Goal: Task Accomplishment & Management: Manage account settings

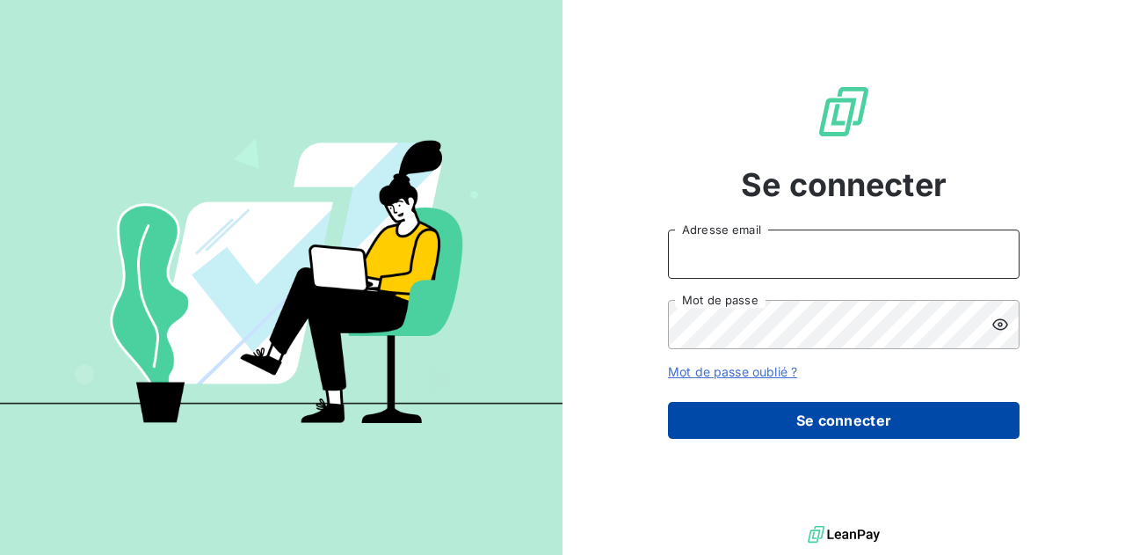
type input "[PERSON_NAME][EMAIL_ADDRESS][DOMAIN_NAME]"
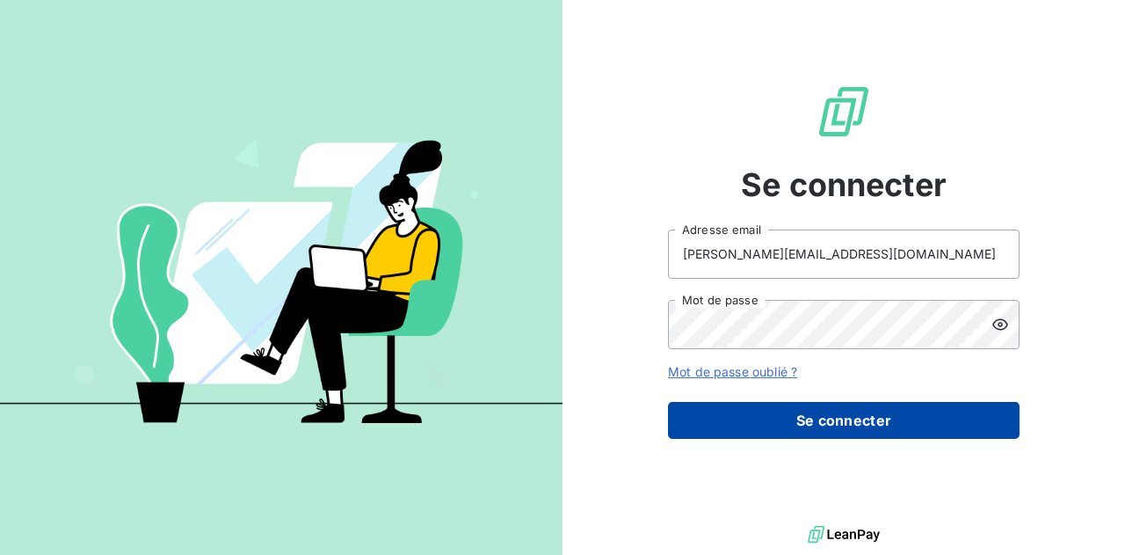
click at [798, 423] on button "Se connecter" at bounding box center [844, 420] width 352 height 37
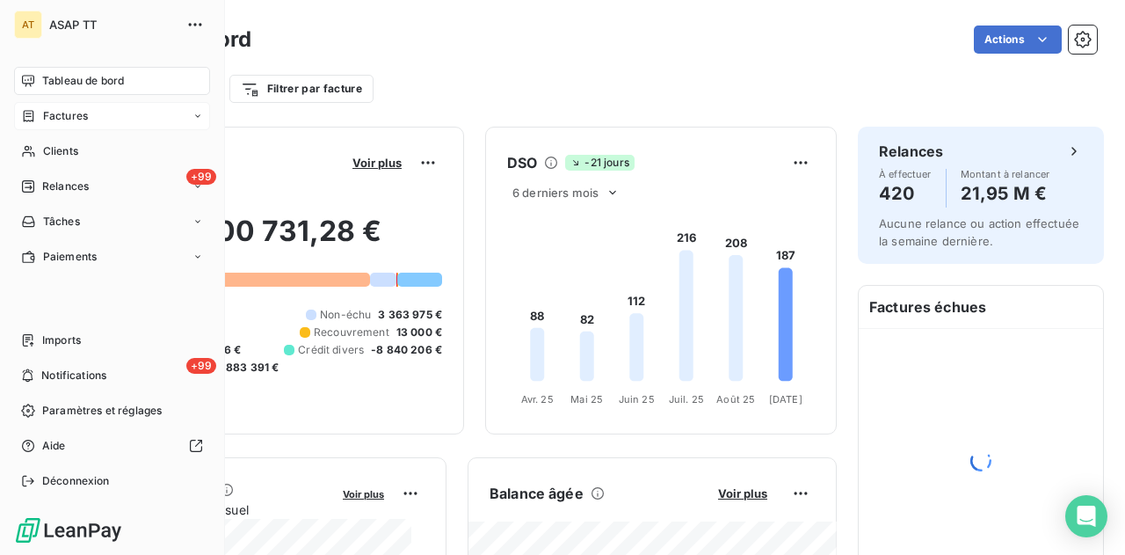
click at [93, 120] on div "Factures" at bounding box center [112, 116] width 196 height 28
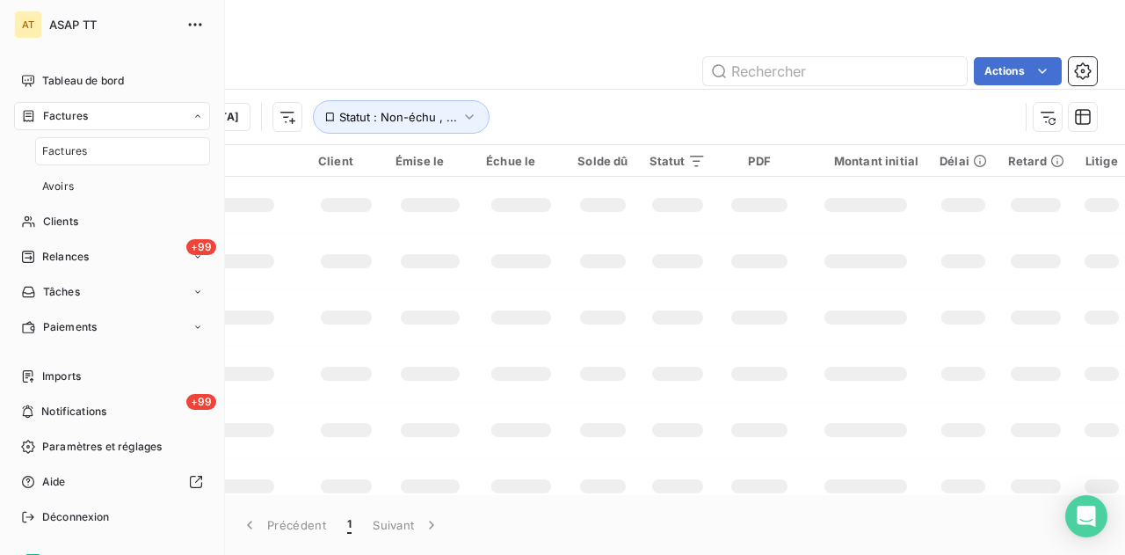
click at [77, 152] on span "Factures" at bounding box center [64, 151] width 45 height 16
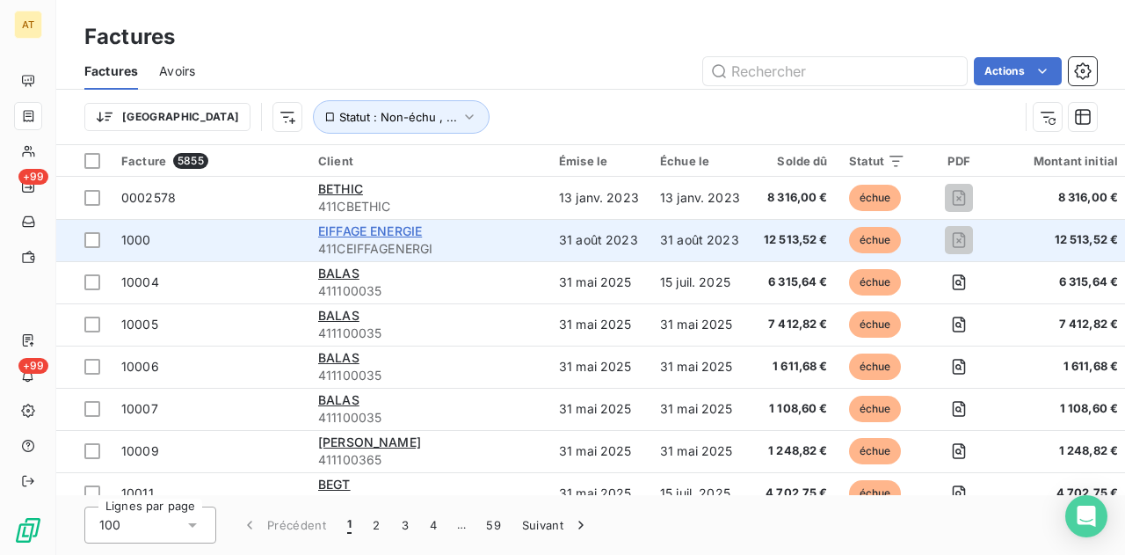
click at [352, 226] on span "EIFFAGE ENERGIE" at bounding box center [370, 230] width 104 height 15
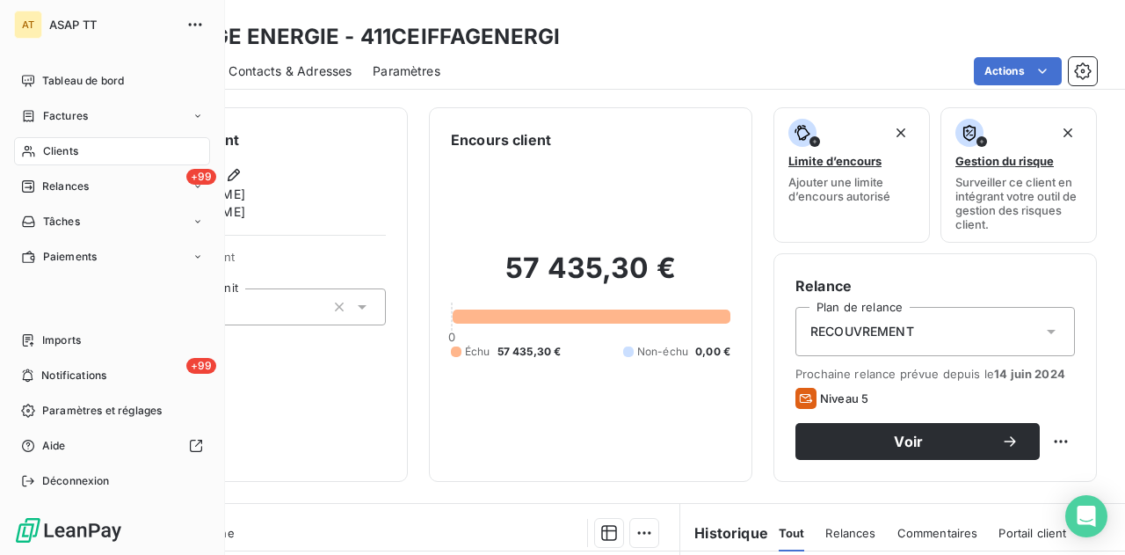
click at [70, 149] on span "Clients" at bounding box center [60, 151] width 35 height 16
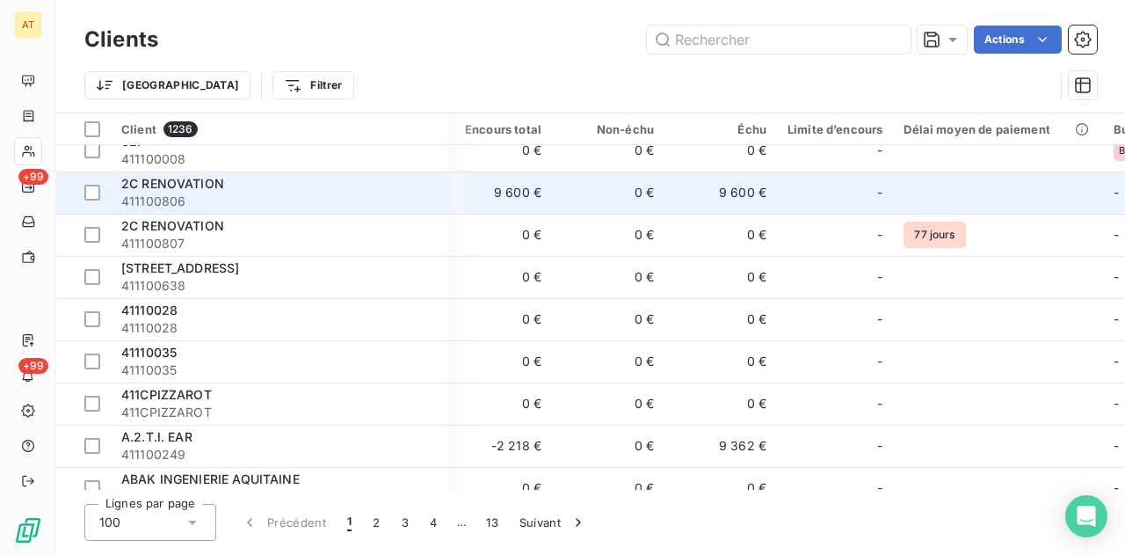
scroll to position [0, 374]
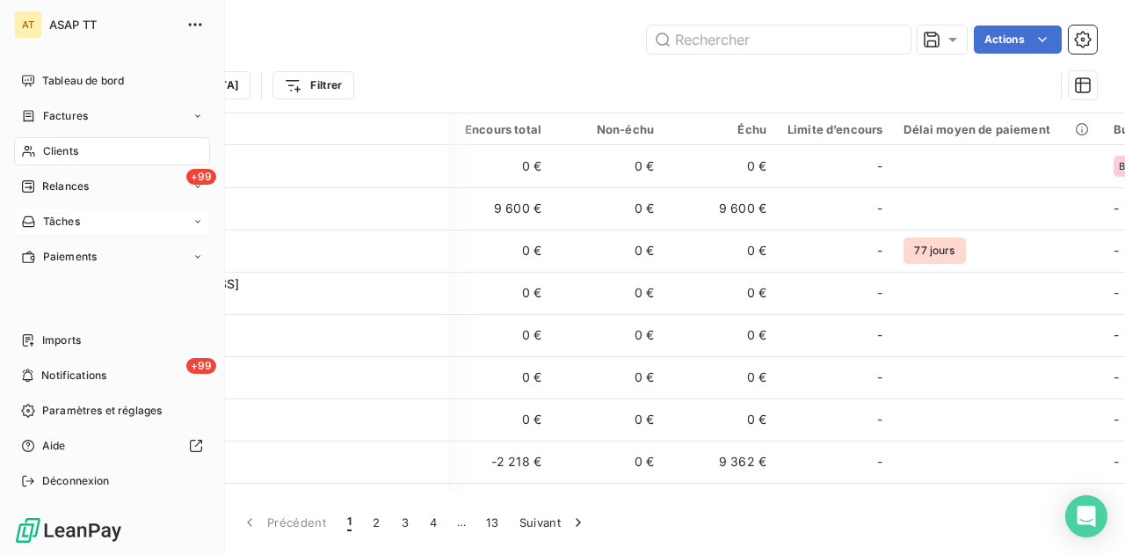
click at [116, 229] on div "Tâches" at bounding box center [112, 221] width 196 height 28
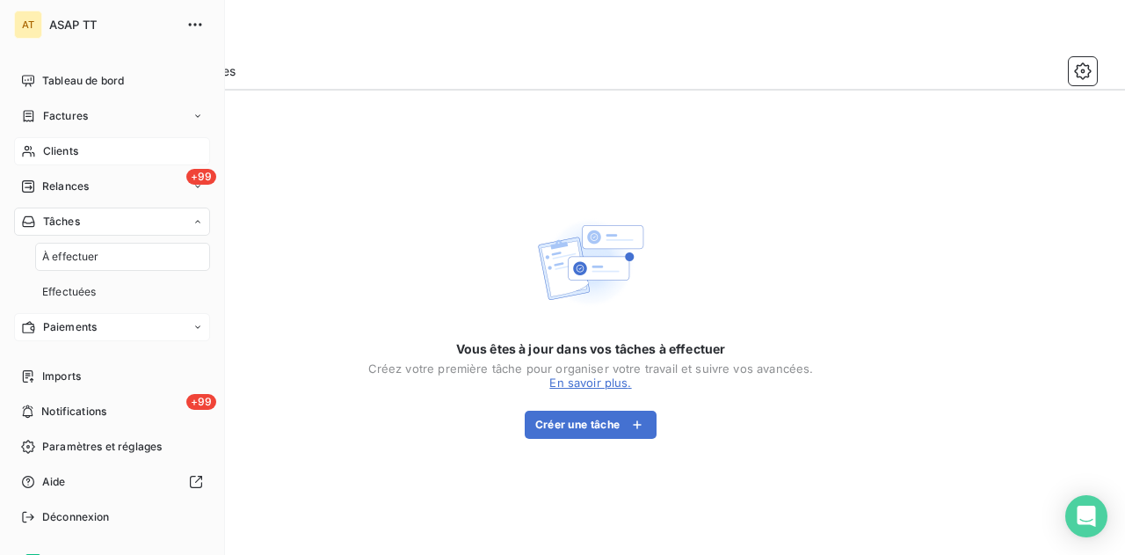
click at [109, 326] on div "Paiements" at bounding box center [112, 327] width 196 height 28
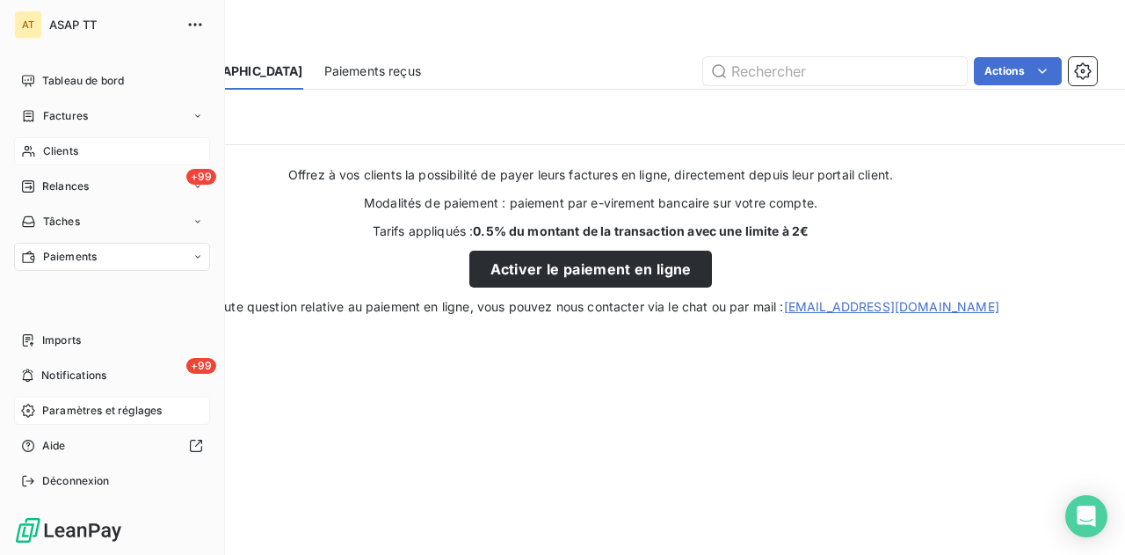
click at [75, 400] on div "Paramètres et réglages" at bounding box center [112, 410] width 196 height 28
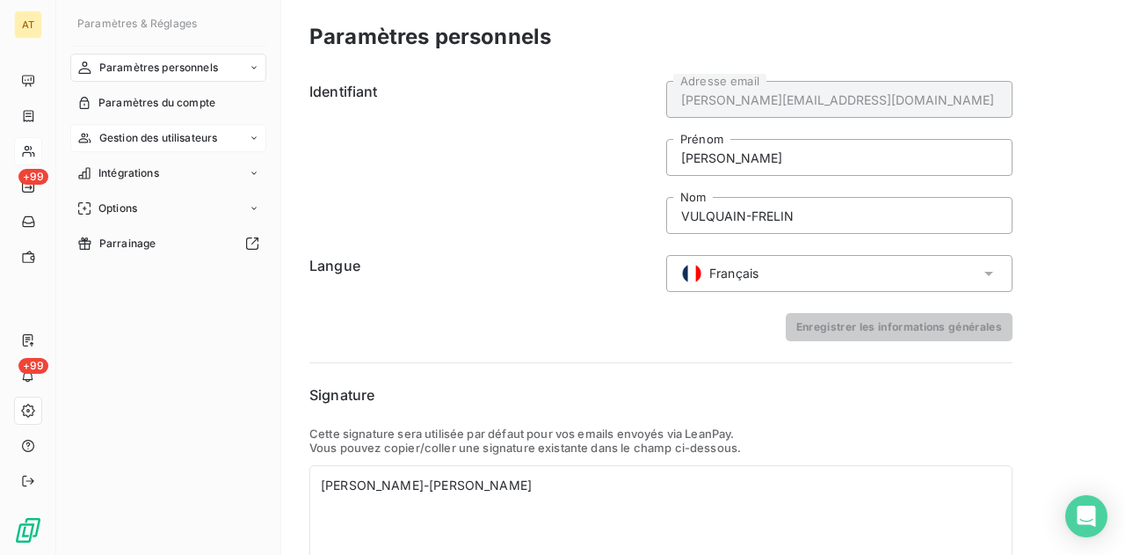
click at [165, 140] on span "Gestion des utilisateurs" at bounding box center [158, 138] width 119 height 16
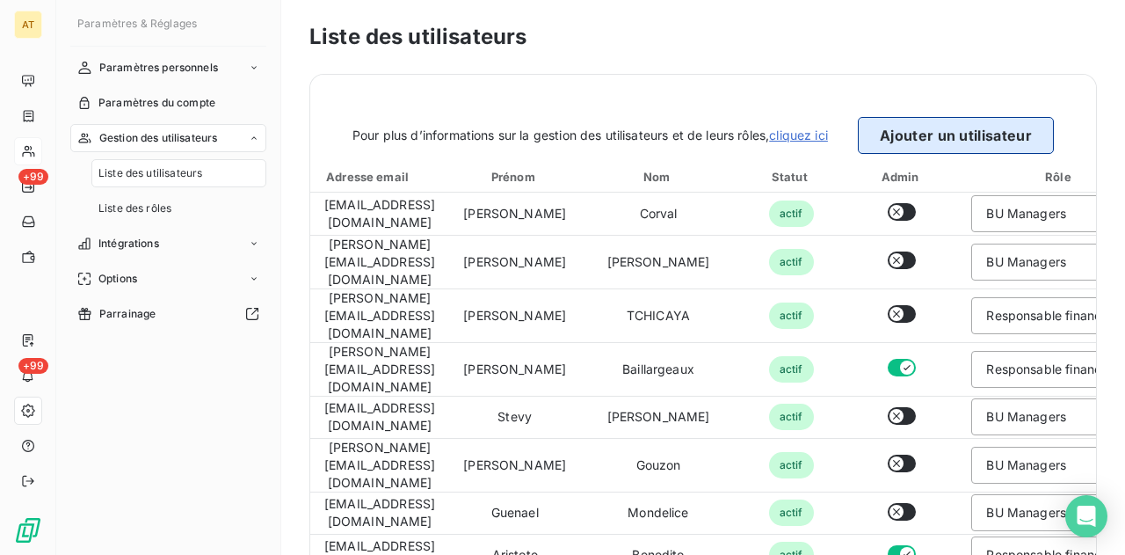
click at [902, 144] on button "Ajouter un utilisateur" at bounding box center [956, 135] width 196 height 37
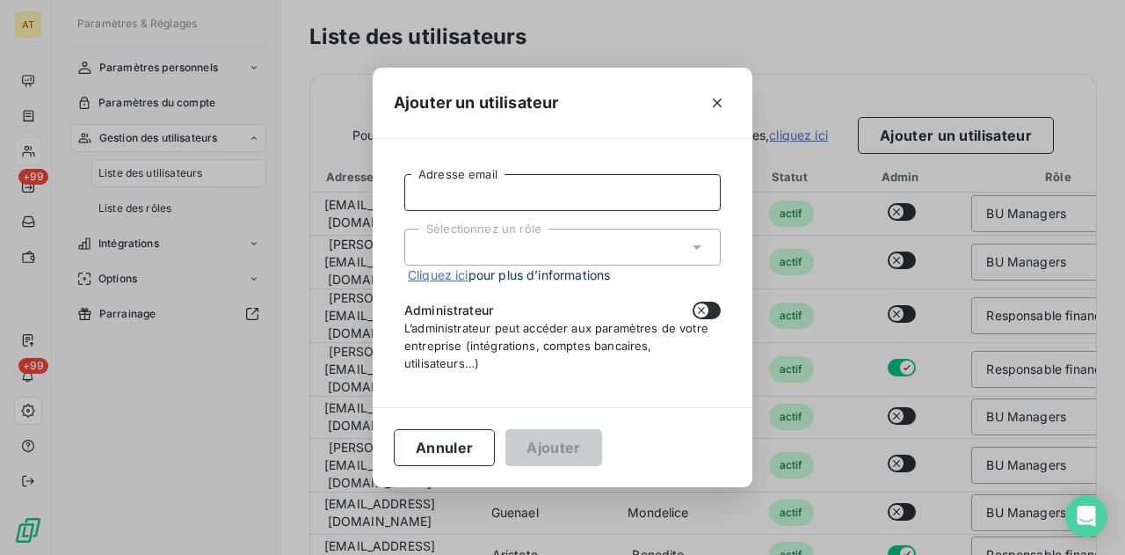
click at [550, 196] on input "Adresse email" at bounding box center [562, 192] width 316 height 37
type input "h"
type input "j"
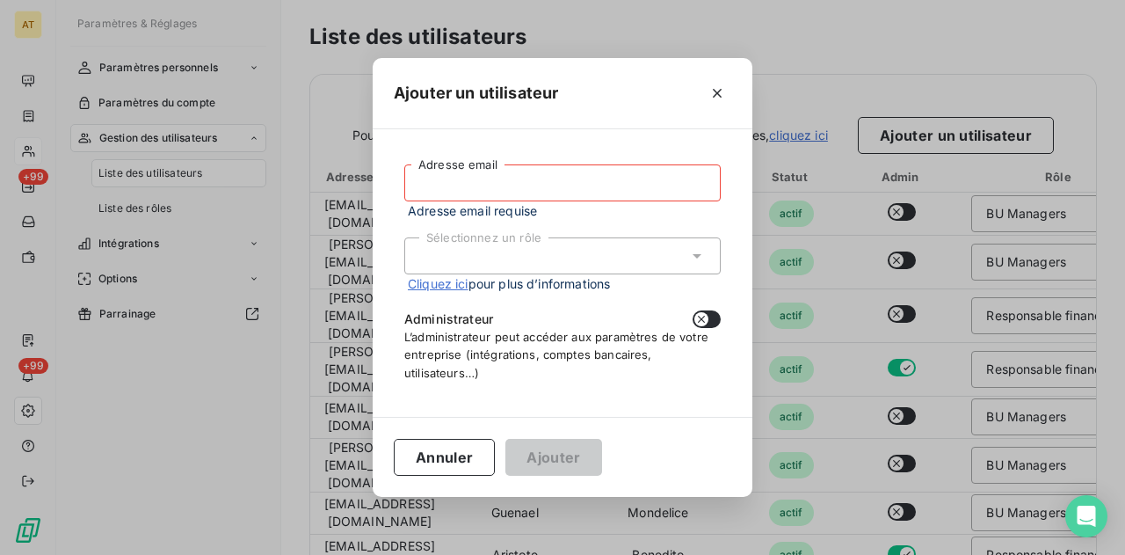
paste input "[PERSON_NAME][EMAIL_ADDRESS][PERSON_NAME][DOMAIN_NAME]"
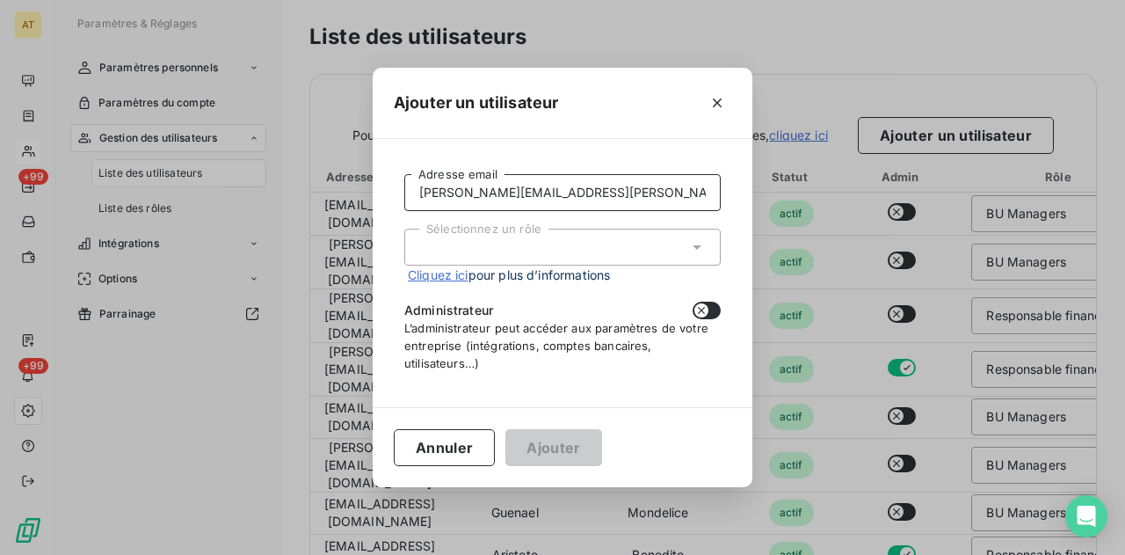
type input "[PERSON_NAME][EMAIL_ADDRESS][PERSON_NAME][DOMAIN_NAME]"
click at [529, 270] on span "Cliquez ici pour plus d’informations" at bounding box center [509, 274] width 202 height 18
click at [536, 261] on div "Sélectionnez un rôle" at bounding box center [562, 247] width 316 height 37
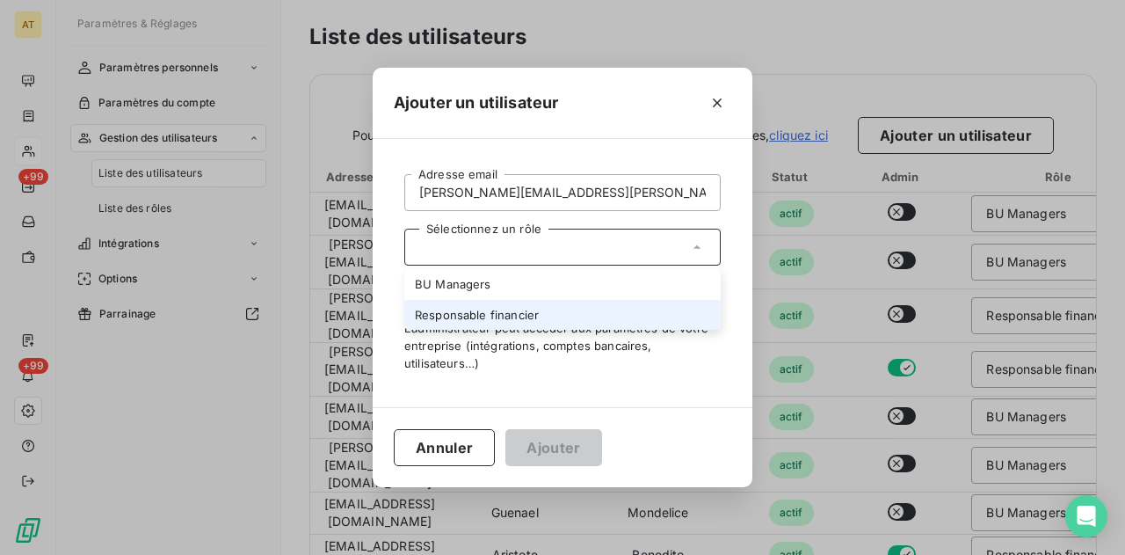
click at [517, 303] on li "Responsable financier" at bounding box center [562, 315] width 316 height 31
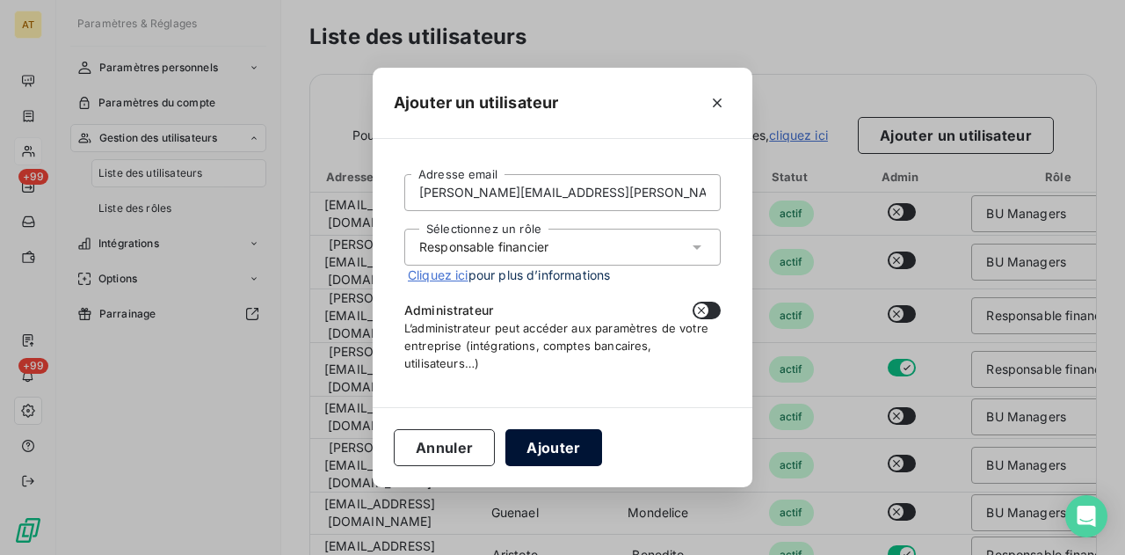
click at [565, 448] on button "Ajouter" at bounding box center [553, 447] width 96 height 37
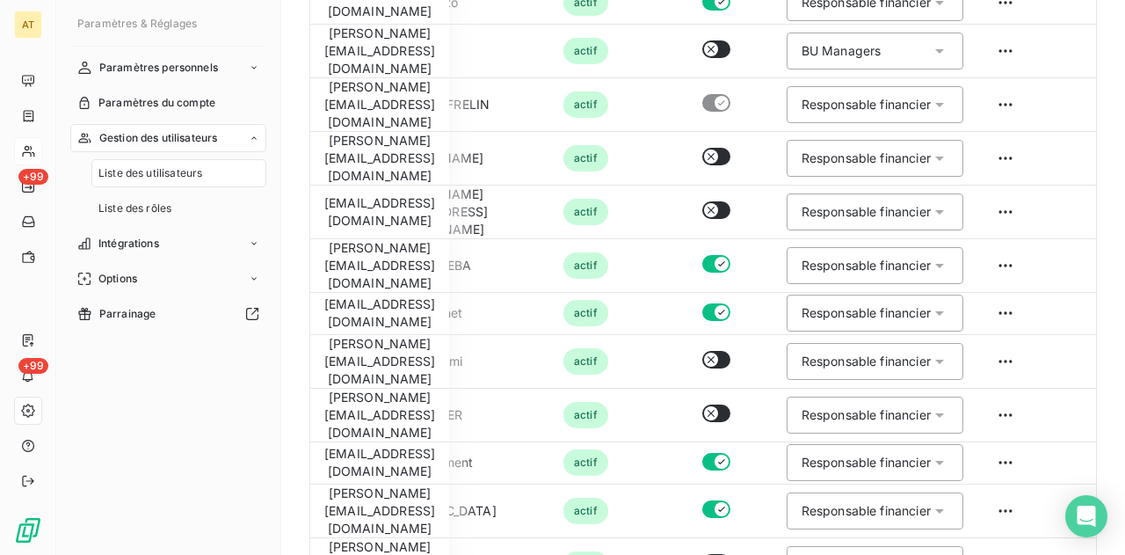
scroll to position [0, 252]
click at [1005, 507] on html "AT +99 +99 Paramètres & Réglages Paramètres personnels Paramètres du compte Ges…" at bounding box center [562, 277] width 1125 height 555
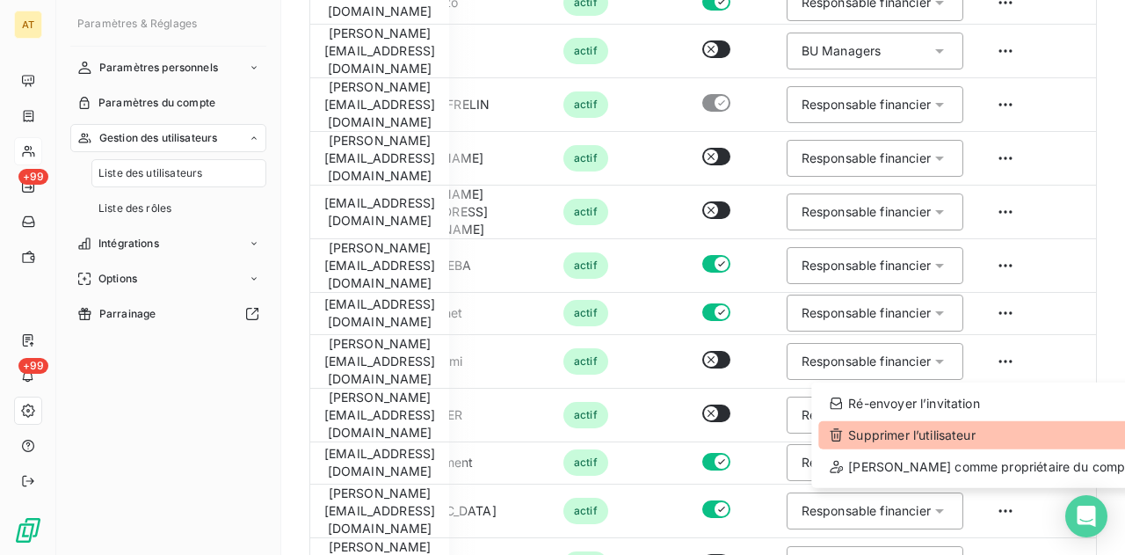
click at [904, 430] on div "Supprimer l’utilisateur" at bounding box center [982, 435] width 329 height 28
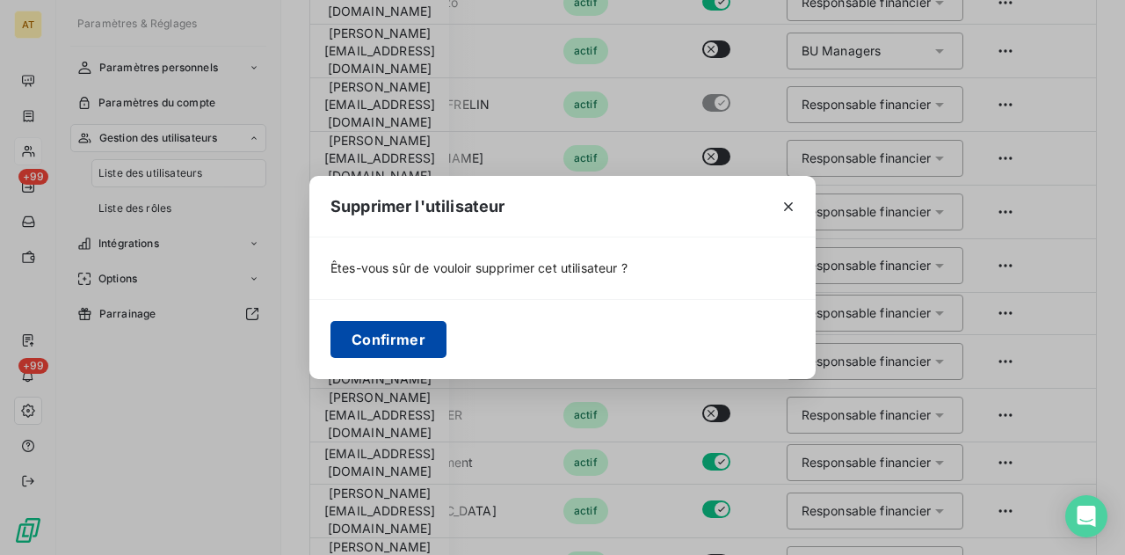
click at [398, 333] on button "Confirmer" at bounding box center [388, 339] width 116 height 37
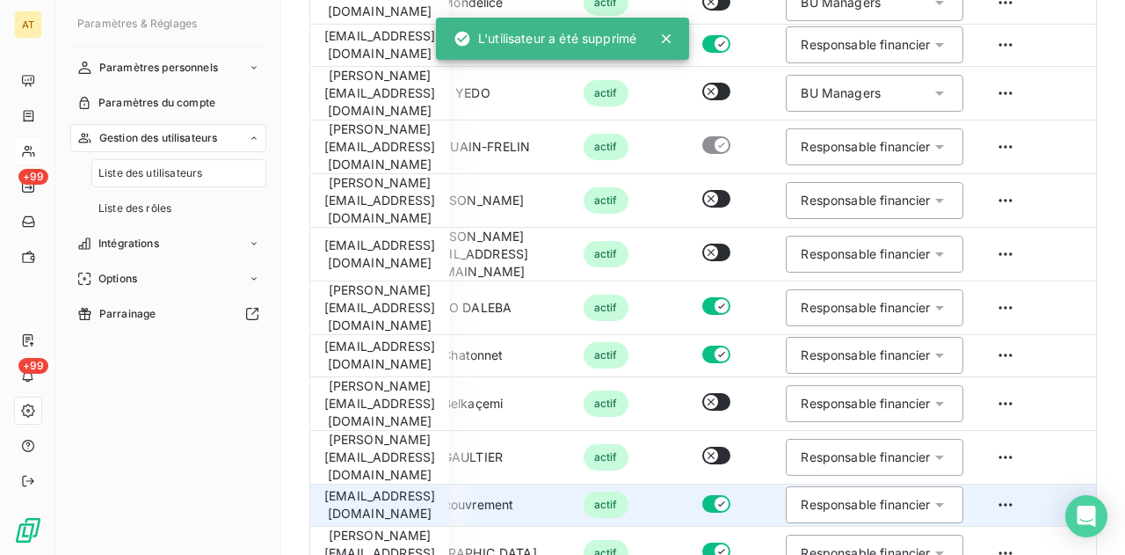
scroll to position [0, 0]
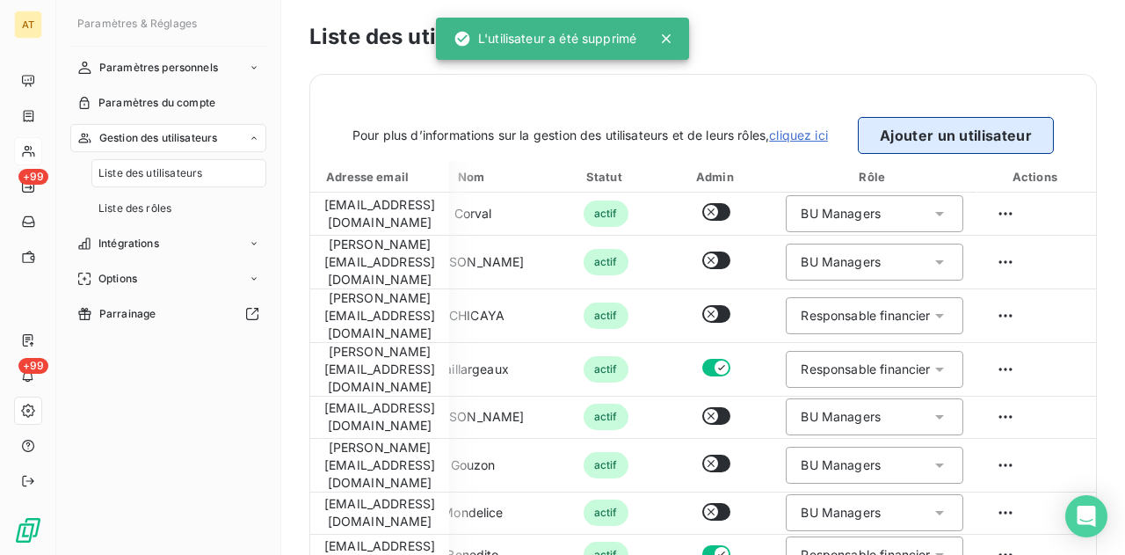
click at [972, 119] on button "Ajouter un utilisateur" at bounding box center [956, 135] width 196 height 37
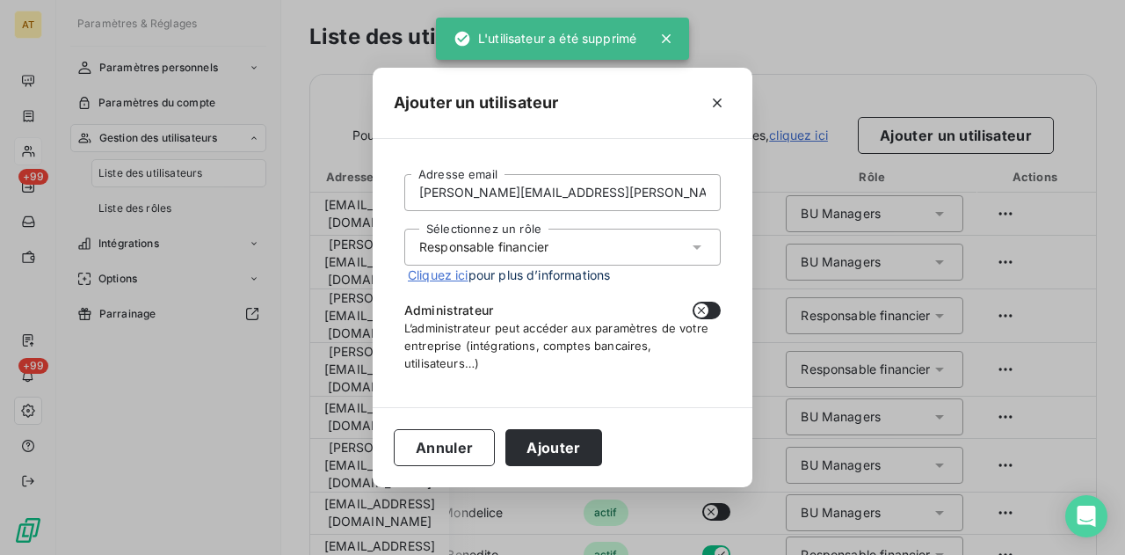
click at [606, 269] on span "Cliquez ici pour plus d’informations" at bounding box center [509, 274] width 202 height 18
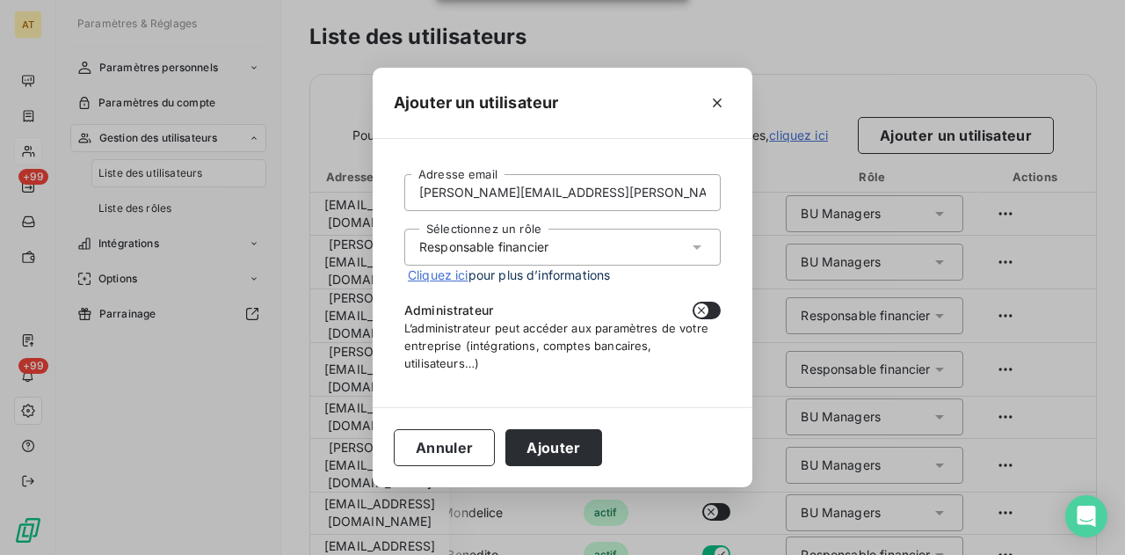
click at [619, 252] on div "Sélectionnez un rôle Responsable financier" at bounding box center [562, 247] width 316 height 37
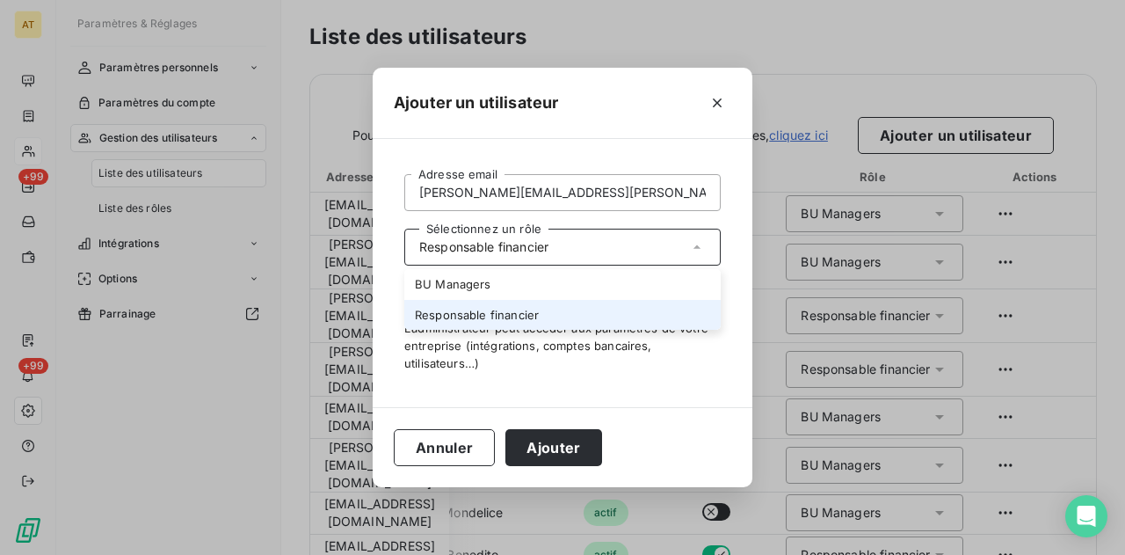
click at [571, 316] on li "Responsable financier" at bounding box center [562, 315] width 316 height 31
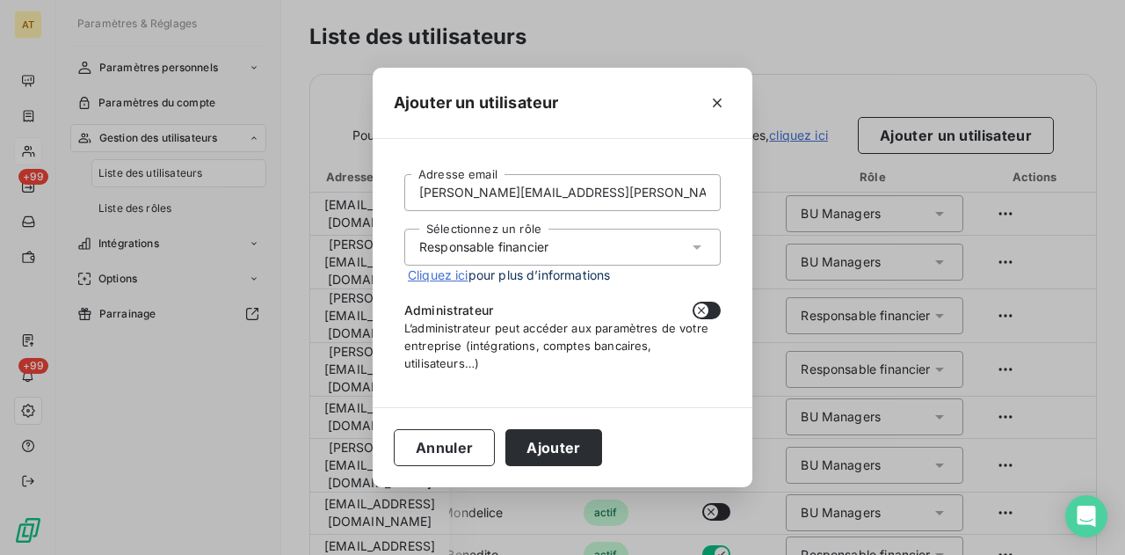
click at [705, 314] on icon "button" at bounding box center [701, 310] width 14 height 14
checkbox input "true"
click at [548, 181] on input "[PERSON_NAME][EMAIL_ADDRESS][PERSON_NAME][DOMAIN_NAME]" at bounding box center [562, 192] width 316 height 37
click at [564, 448] on button "Ajouter" at bounding box center [553, 447] width 96 height 37
